Goal: Task Accomplishment & Management: Use online tool/utility

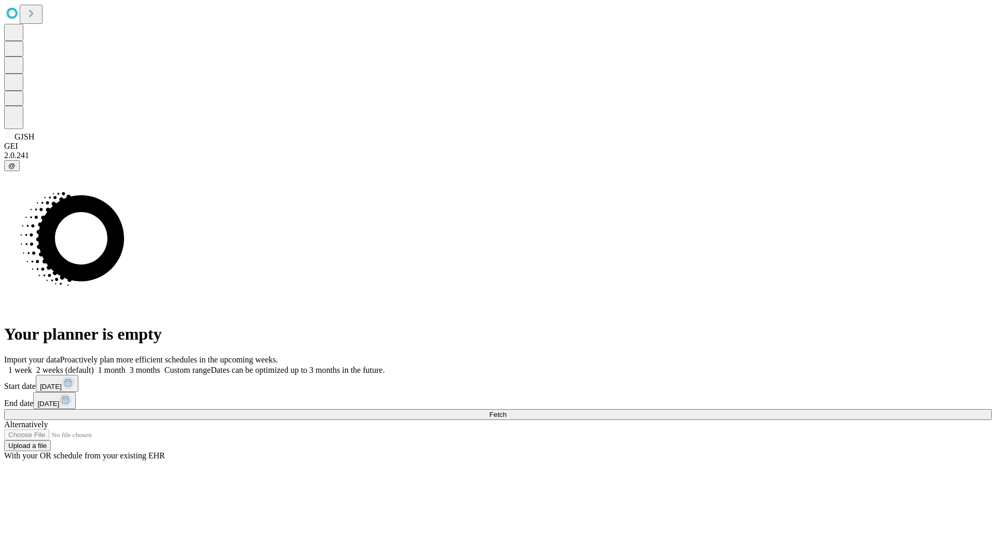
click at [506, 411] on span "Fetch" at bounding box center [497, 415] width 17 height 8
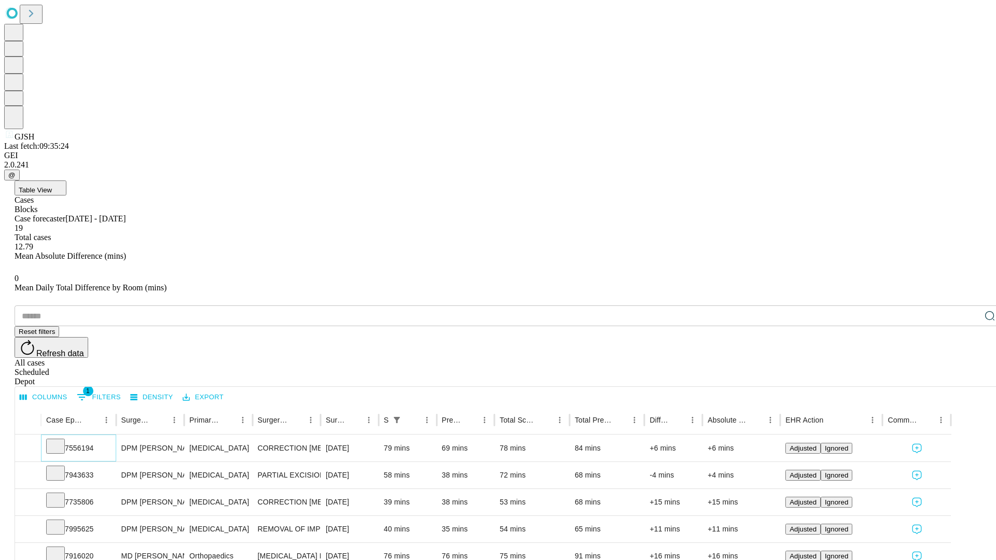
click at [61, 441] on icon at bounding box center [55, 446] width 10 height 10
